Goal: Task Accomplishment & Management: Manage account settings

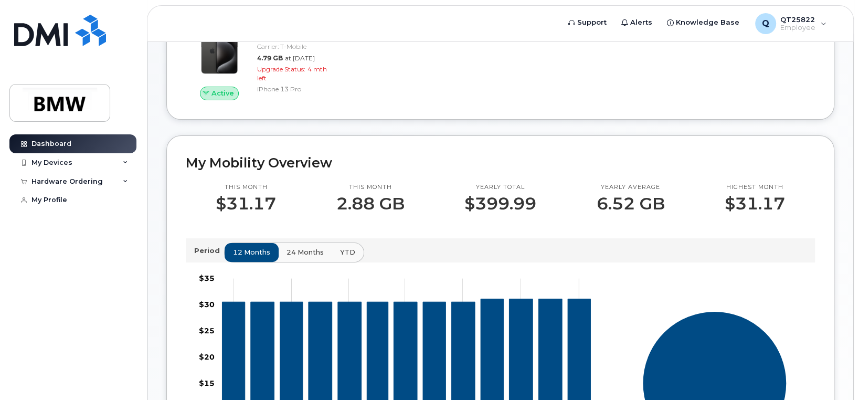
scroll to position [210, 0]
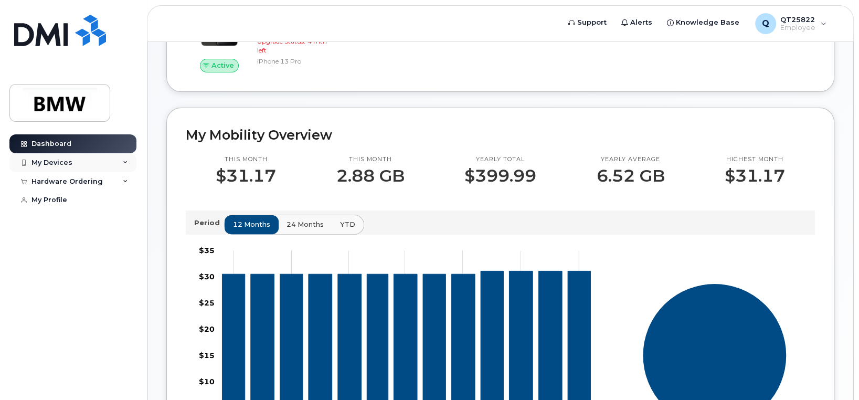
click at [102, 165] on div "My Devices" at bounding box center [72, 162] width 127 height 19
click at [303, 229] on span "24 months" at bounding box center [305, 224] width 37 height 10
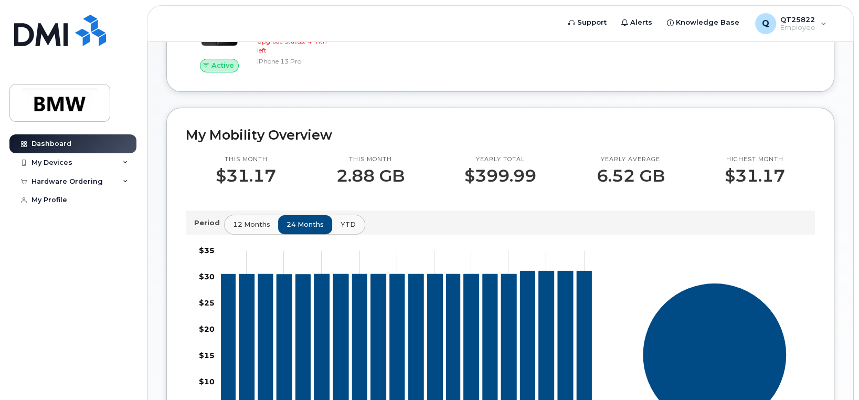
click at [340, 229] on span "YTD" at bounding box center [347, 224] width 15 height 10
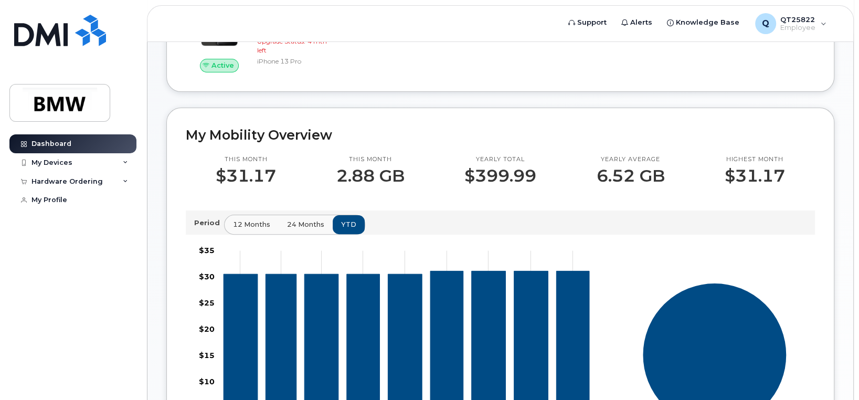
click at [314, 229] on span "24 months" at bounding box center [305, 224] width 37 height 10
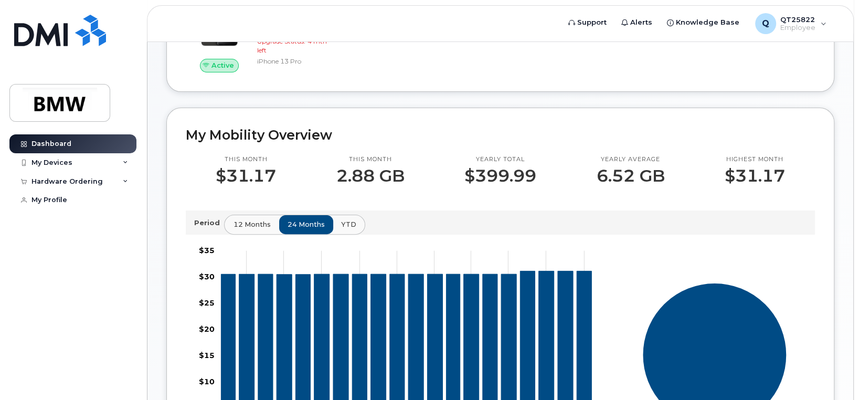
click at [245, 229] on span "12 months" at bounding box center [251, 224] width 37 height 10
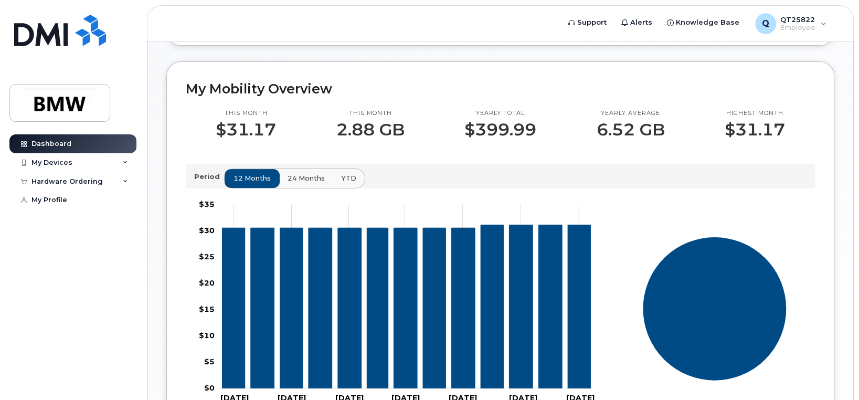
scroll to position [243, 0]
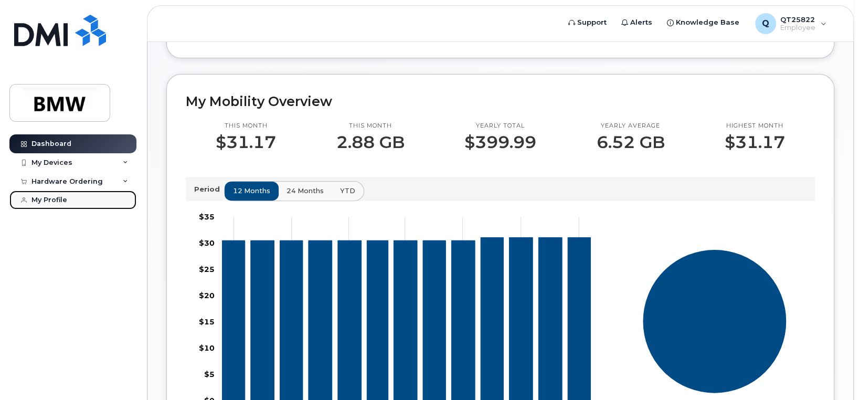
click at [54, 199] on div "My Profile" at bounding box center [49, 200] width 36 height 8
